Goal: Task Accomplishment & Management: Manage account settings

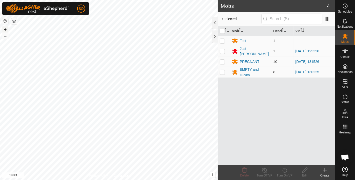
click at [5, 29] on button "+" at bounding box center [5, 29] width 6 height 6
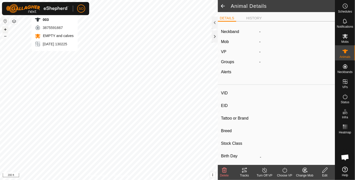
type input "003"
type input "-"
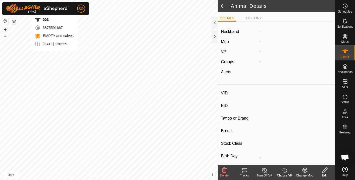
type input "0 kg"
type input "-"
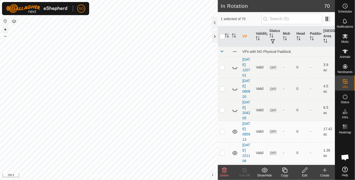
checkbox input "true"
checkbox input "false"
